Goal: Task Accomplishment & Management: Use online tool/utility

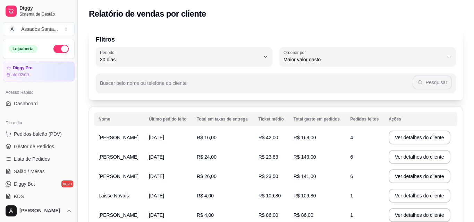
select select "30"
select select "HIGHEST_TOTAL_SPENT_WITH_ORDERS"
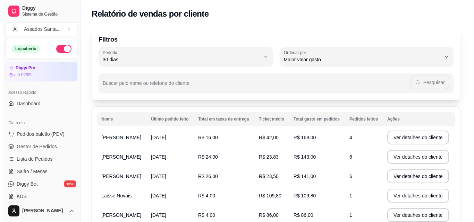
scroll to position [174, 0]
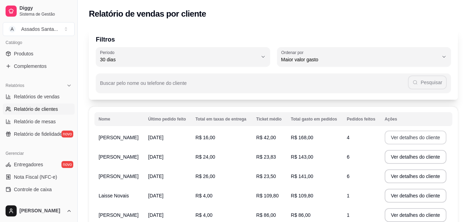
click at [400, 137] on button "Ver detalhes do cliente" at bounding box center [416, 138] width 62 height 14
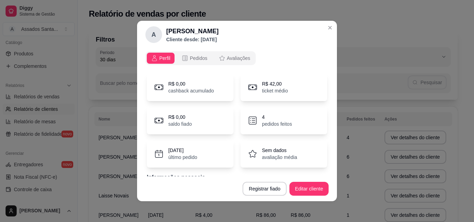
scroll to position [45, 0]
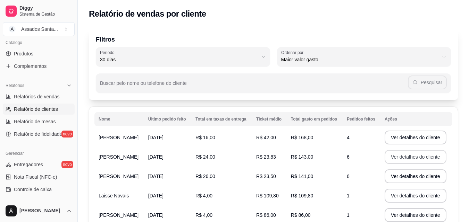
click at [415, 158] on button "Ver detalhes do cliente" at bounding box center [416, 157] width 62 height 14
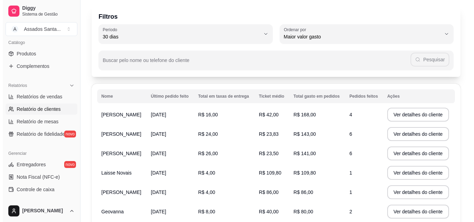
scroll to position [35, 0]
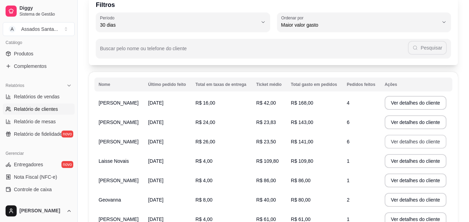
click at [393, 141] on button "Ver detalhes do cliente" at bounding box center [416, 142] width 62 height 14
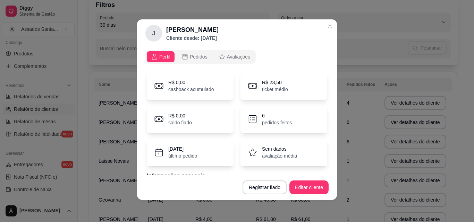
scroll to position [45, 0]
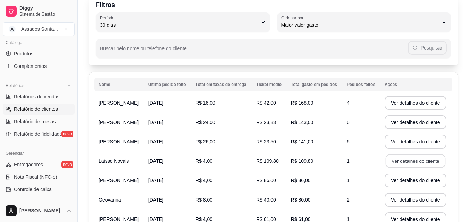
click at [407, 162] on button "Ver detalhes do cliente" at bounding box center [416, 162] width 60 height 14
click at [406, 181] on button "Ver detalhes do cliente" at bounding box center [416, 181] width 62 height 14
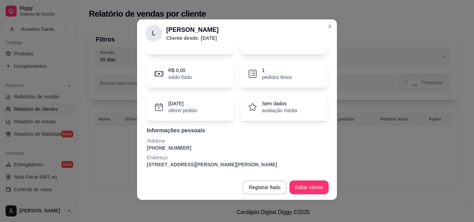
scroll to position [0, 0]
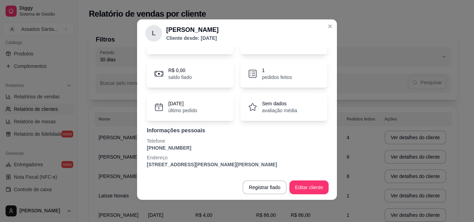
click at [271, 128] on p "Informações pessoais" at bounding box center [237, 131] width 180 height 8
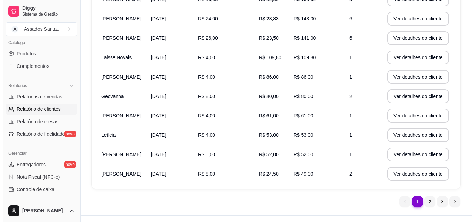
scroll to position [139, 0]
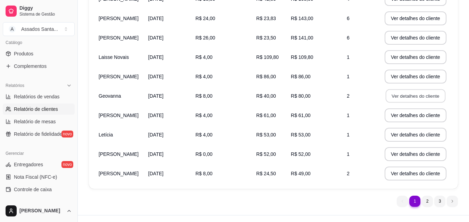
click at [405, 95] on button "Ver detalhes do cliente" at bounding box center [416, 97] width 60 height 14
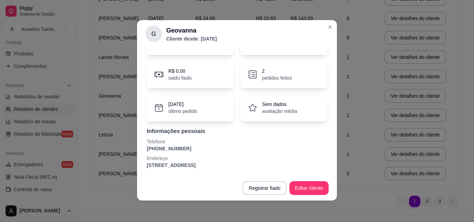
scroll to position [1, 0]
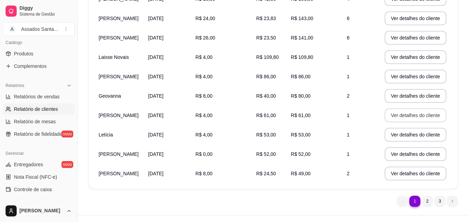
click at [391, 116] on button "Ver detalhes do cliente" at bounding box center [416, 116] width 62 height 14
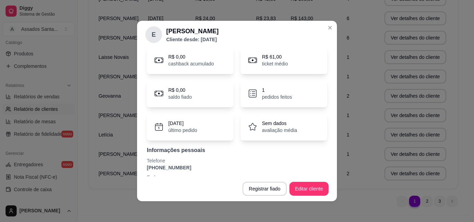
scroll to position [45, 0]
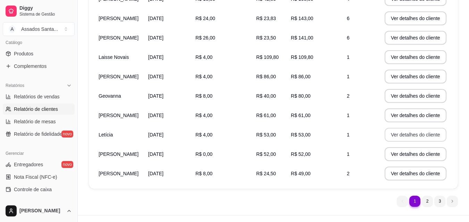
click at [396, 137] on button "Ver detalhes do cliente" at bounding box center [416, 135] width 62 height 14
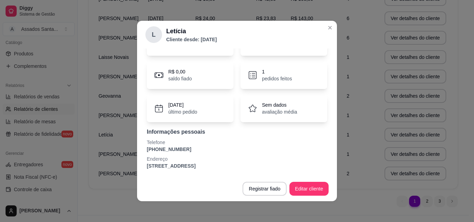
scroll to position [1, 0]
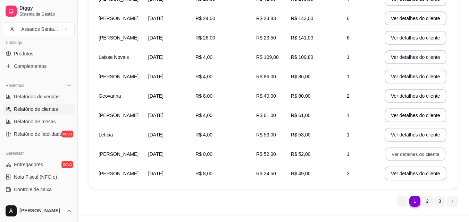
click at [410, 152] on button "Ver detalhes do cliente" at bounding box center [416, 155] width 60 height 14
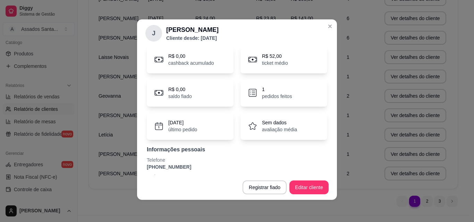
scroll to position [45, 0]
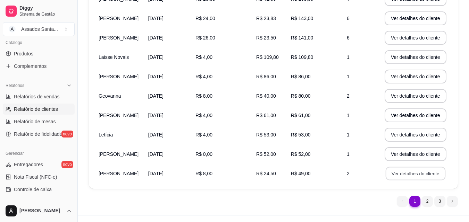
click at [405, 171] on button "Ver detalhes do cliente" at bounding box center [416, 174] width 60 height 14
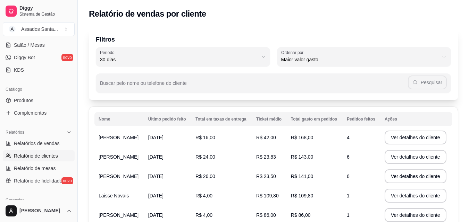
scroll to position [35, 0]
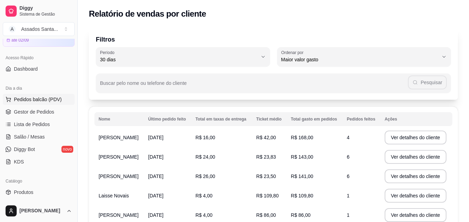
click at [31, 101] on span "Pedidos balcão (PDV)" at bounding box center [38, 99] width 48 height 7
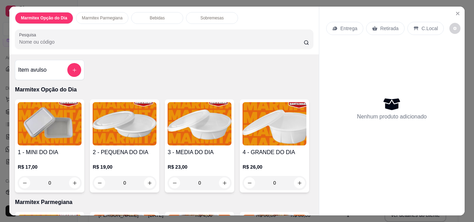
click at [34, 109] on img at bounding box center [50, 123] width 64 height 43
click at [456, 11] on icon "Close" at bounding box center [458, 14] width 6 height 6
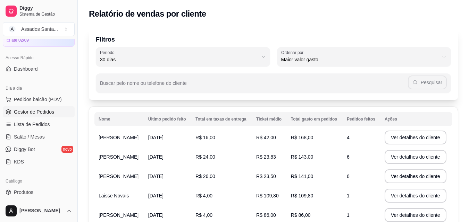
click at [42, 112] on span "Gestor de Pedidos" at bounding box center [34, 112] width 40 height 7
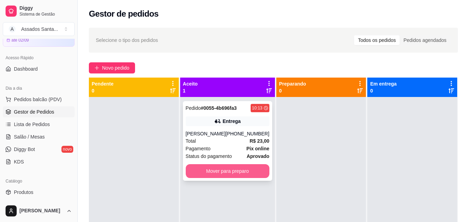
click at [232, 171] on button "Mover para preparo" at bounding box center [228, 171] width 84 height 14
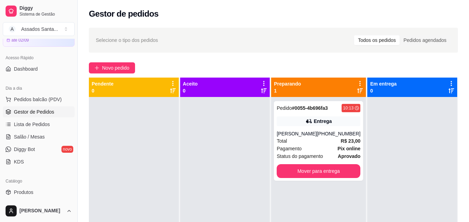
click at [63, 222] on div "[PERSON_NAME]" at bounding box center [38, 211] width 77 height 22
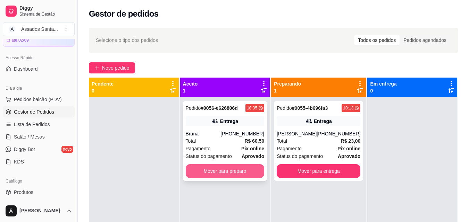
click at [240, 167] on button "Mover para preparo" at bounding box center [225, 171] width 79 height 14
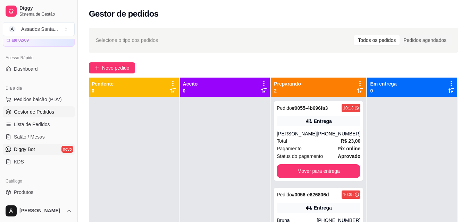
scroll to position [69, 0]
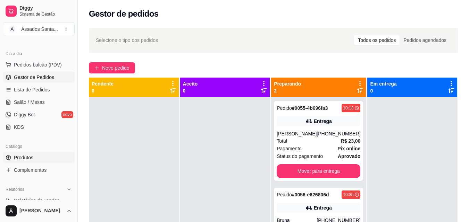
click at [28, 158] on span "Produtos" at bounding box center [23, 157] width 19 height 7
